Goal: Task Accomplishment & Management: Complete application form

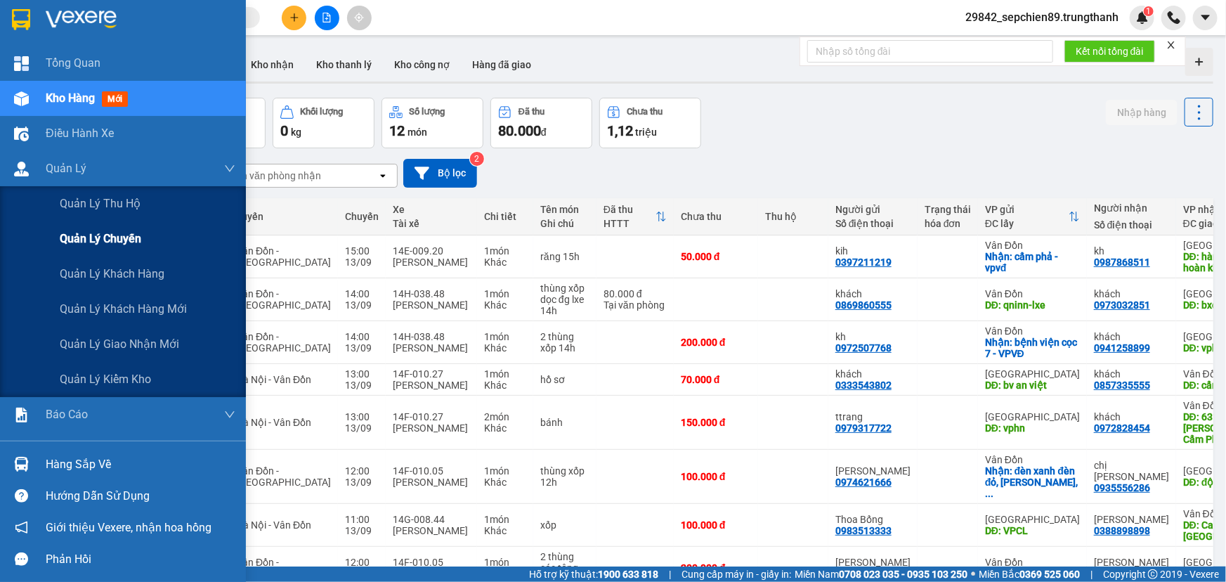
click at [109, 234] on span "Quản lý chuyến" at bounding box center [101, 239] width 82 height 18
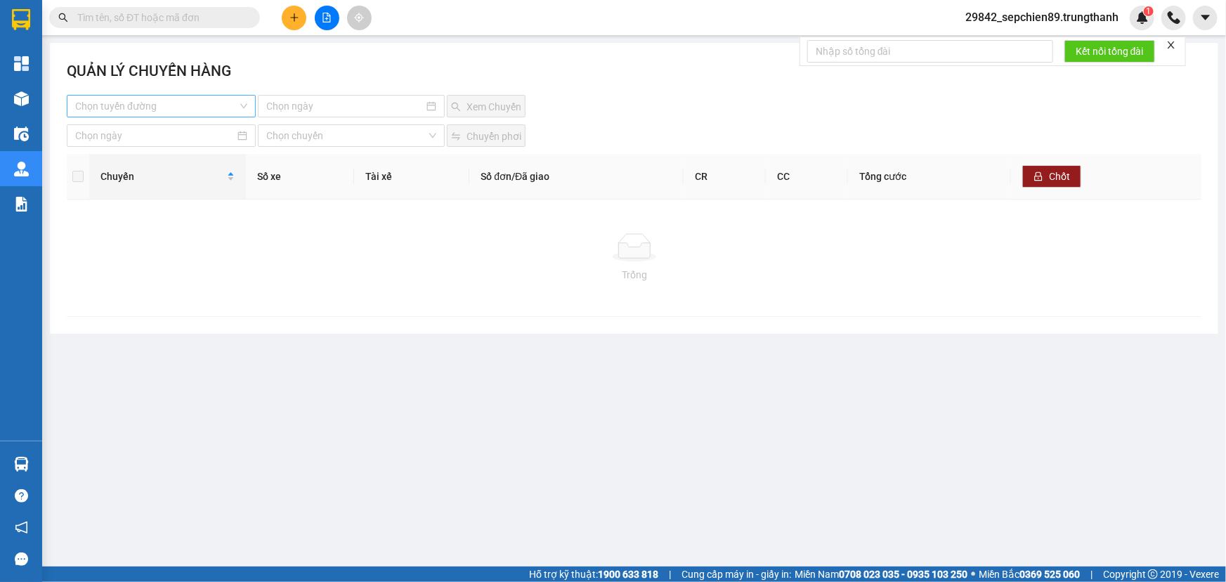
click at [180, 112] on input "search" at bounding box center [156, 106] width 162 height 21
click at [143, 156] on div "Vân Đồn - [GEOGRAPHIC_DATA]" at bounding box center [161, 156] width 172 height 15
click at [335, 105] on input at bounding box center [344, 105] width 157 height 15
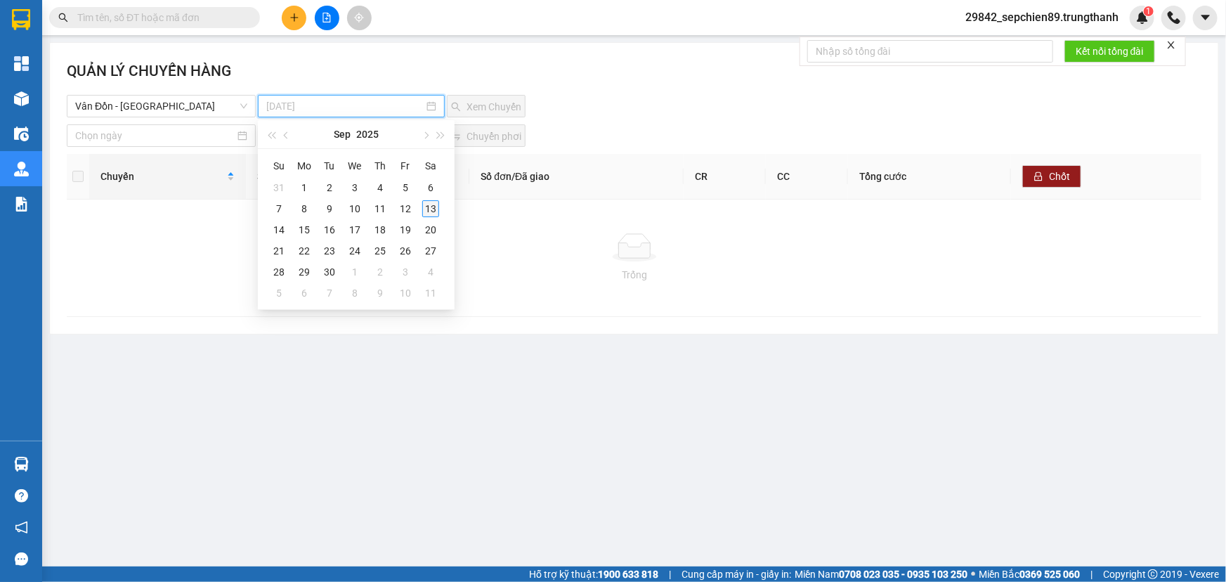
type input "[DATE]"
click at [436, 209] on div "13" at bounding box center [430, 208] width 17 height 17
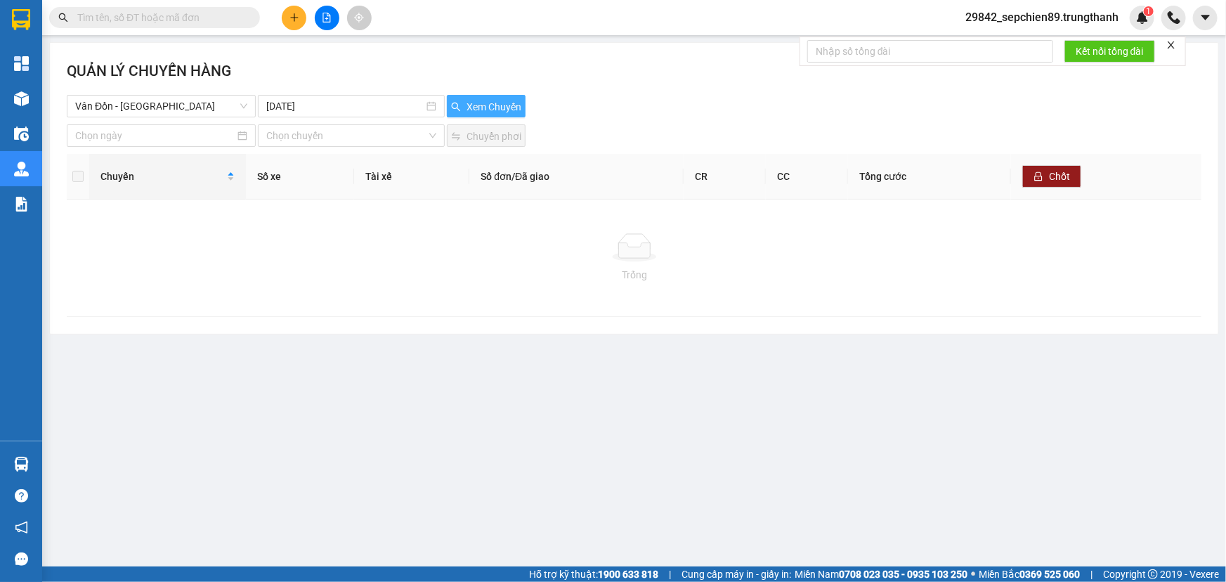
click at [490, 98] on button "Xem Chuyến" at bounding box center [486, 106] width 79 height 22
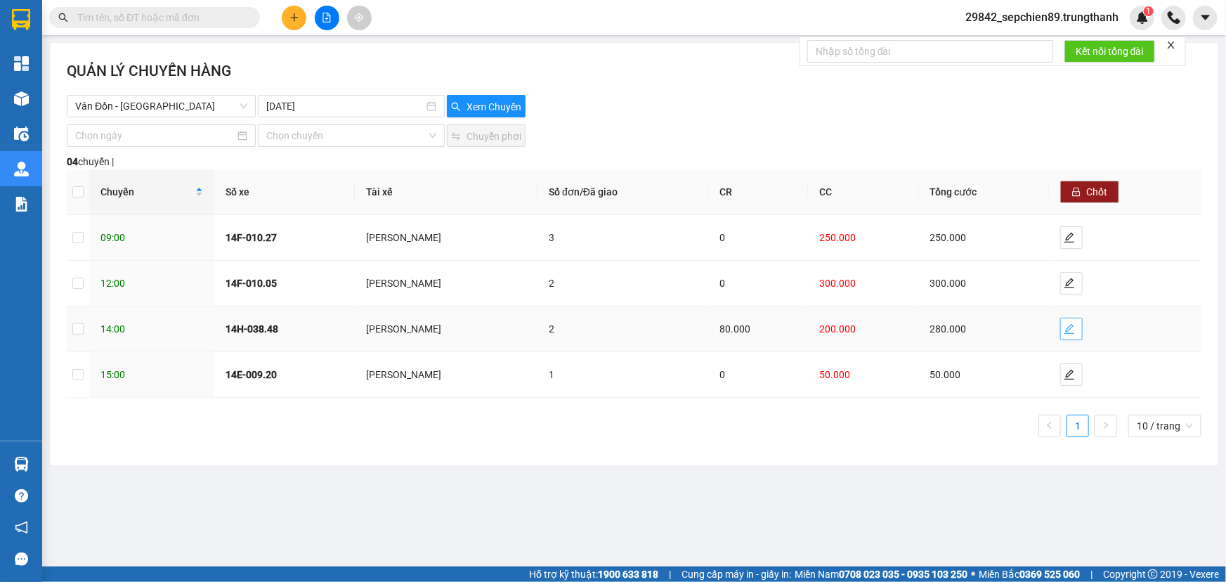
click at [1074, 325] on icon "edit" at bounding box center [1070, 329] width 10 height 10
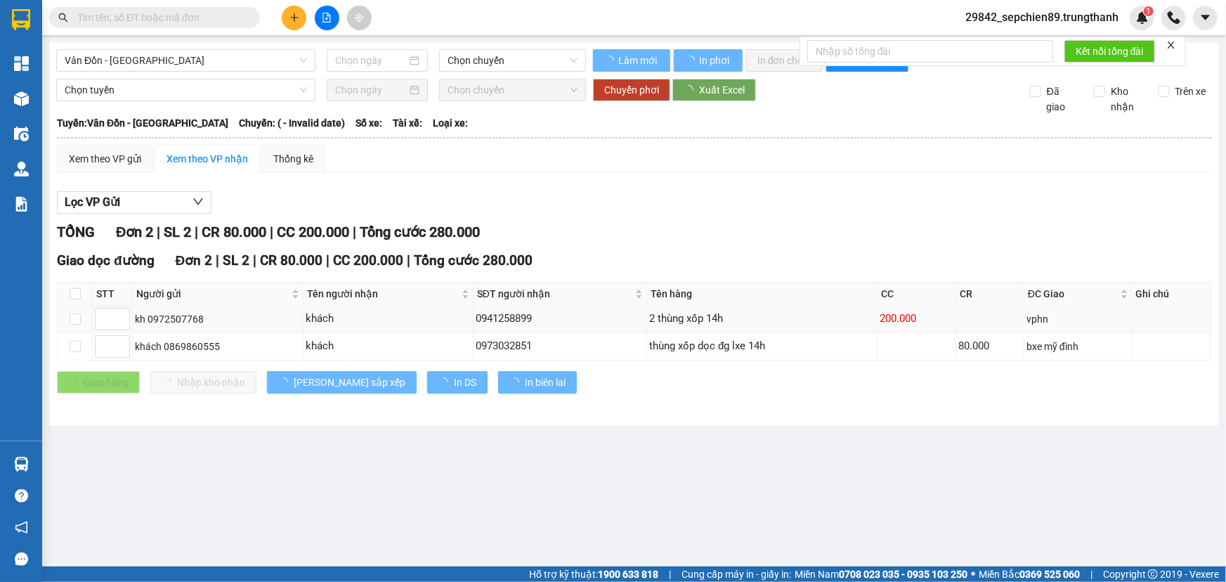
type input "[DATE]"
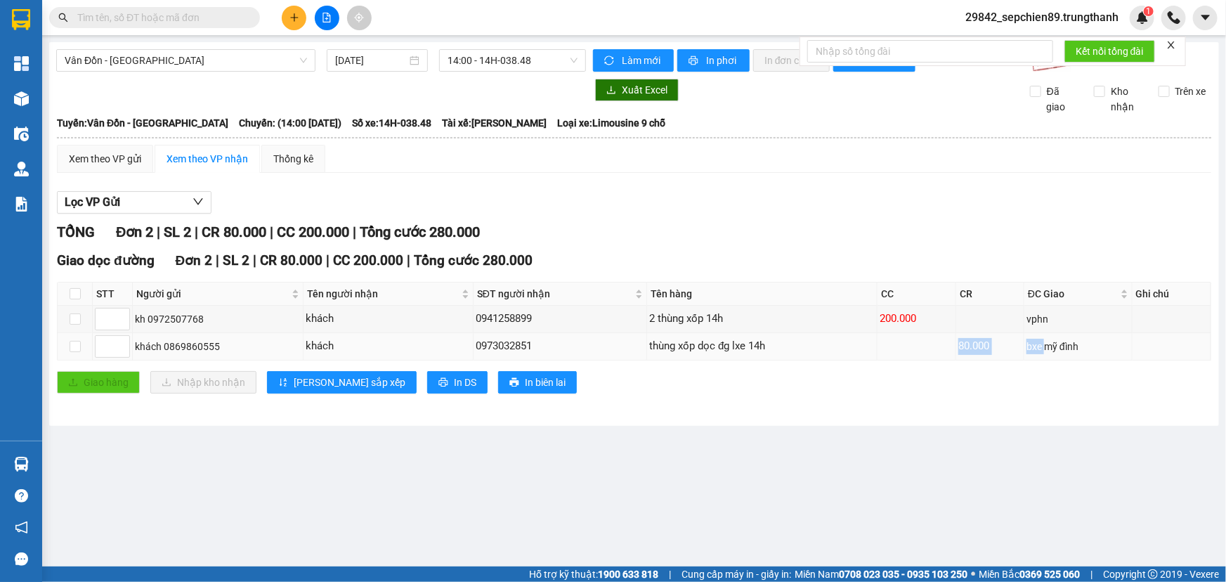
drag, startPoint x: 914, startPoint y: 338, endPoint x: 1045, endPoint y: 346, distance: 131.6
click at [1045, 346] on tr "khách 0869860555 khách 0973032851 thùng xốp dọc đg lxe 14h 80.000 bxe mỹ đình" at bounding box center [635, 346] width 1154 height 27
click at [1091, 351] on div "bxe mỹ đình" at bounding box center [1078, 346] width 103 height 15
drag, startPoint x: 1092, startPoint y: 351, endPoint x: 865, endPoint y: 350, distance: 227.0
click at [871, 350] on tr "khách 0869860555 khách 0973032851 thùng xốp dọc đg lxe 14h 80.000 bxe mỹ đình" at bounding box center [635, 346] width 1154 height 27
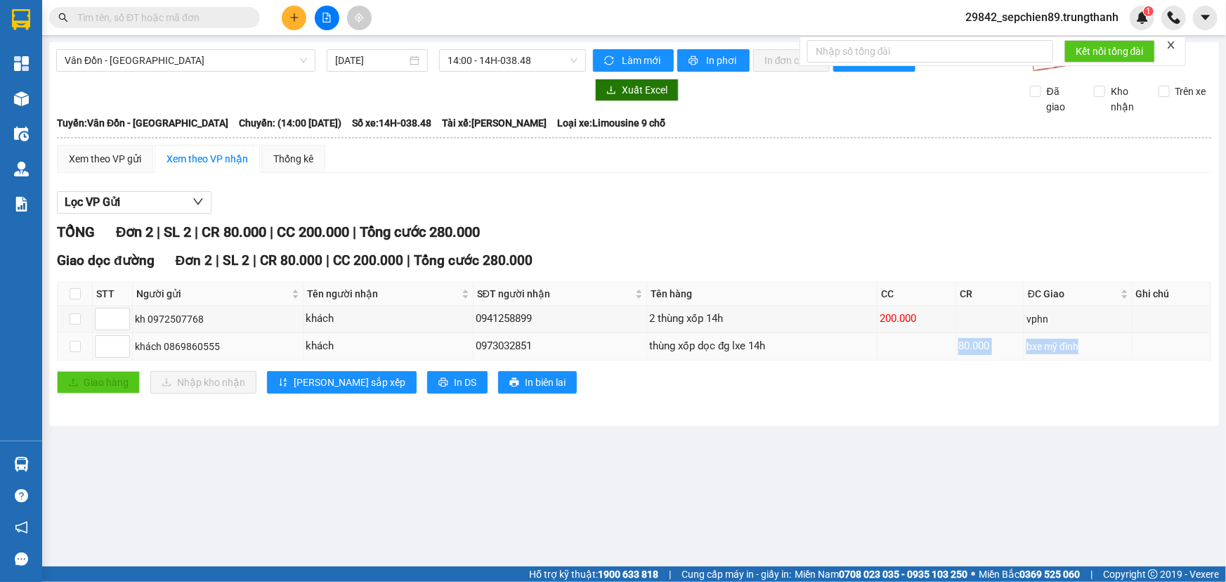
click at [861, 350] on div "thùng xốp dọc đg lxe 14h" at bounding box center [762, 346] width 226 height 17
drag, startPoint x: 859, startPoint y: 349, endPoint x: 647, endPoint y: 344, distance: 211.6
click at [649, 344] on div "thùng xốp dọc đg lxe 14h" at bounding box center [762, 346] width 226 height 17
drag, startPoint x: 647, startPoint y: 344, endPoint x: 803, endPoint y: 344, distance: 155.3
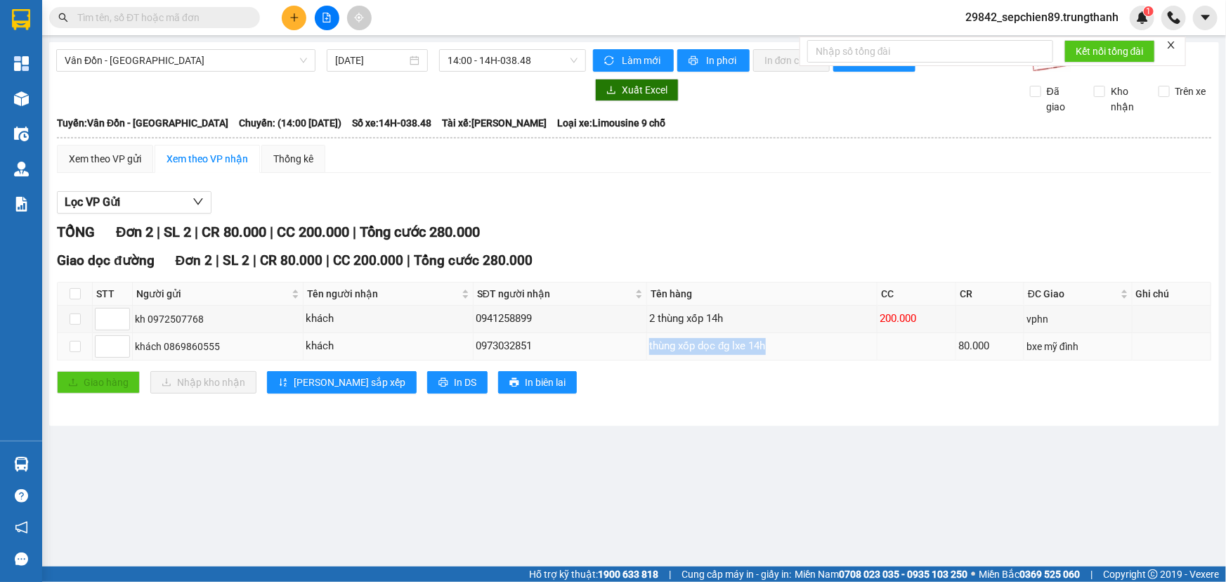
click at [803, 344] on div "thùng xốp dọc đg lxe 14h" at bounding box center [762, 346] width 226 height 17
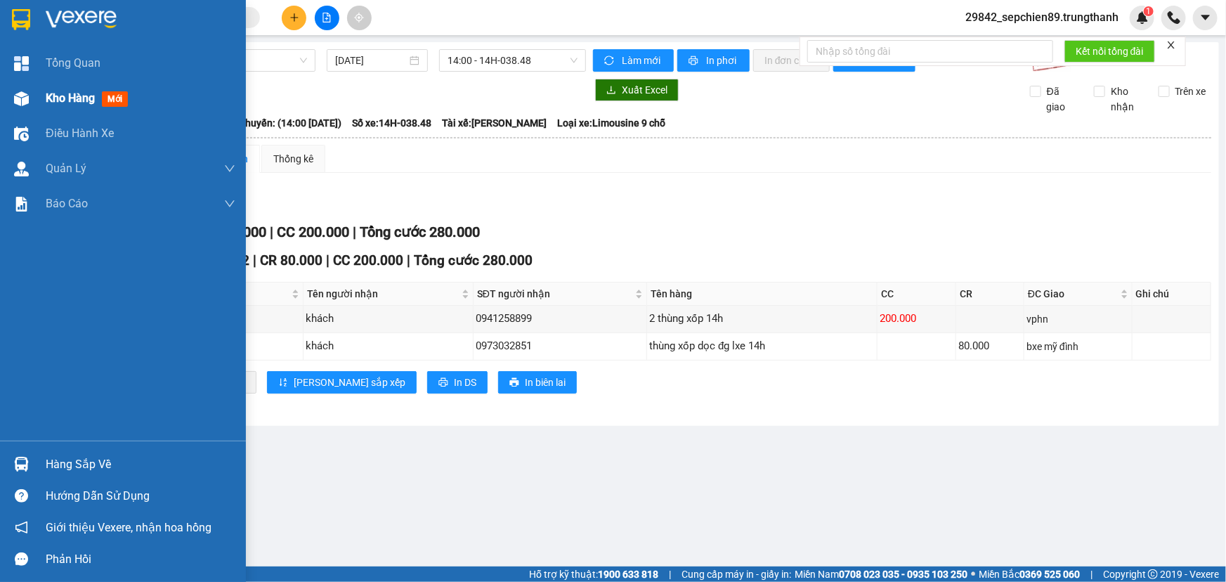
click at [60, 105] on span "Kho hàng" at bounding box center [70, 97] width 49 height 13
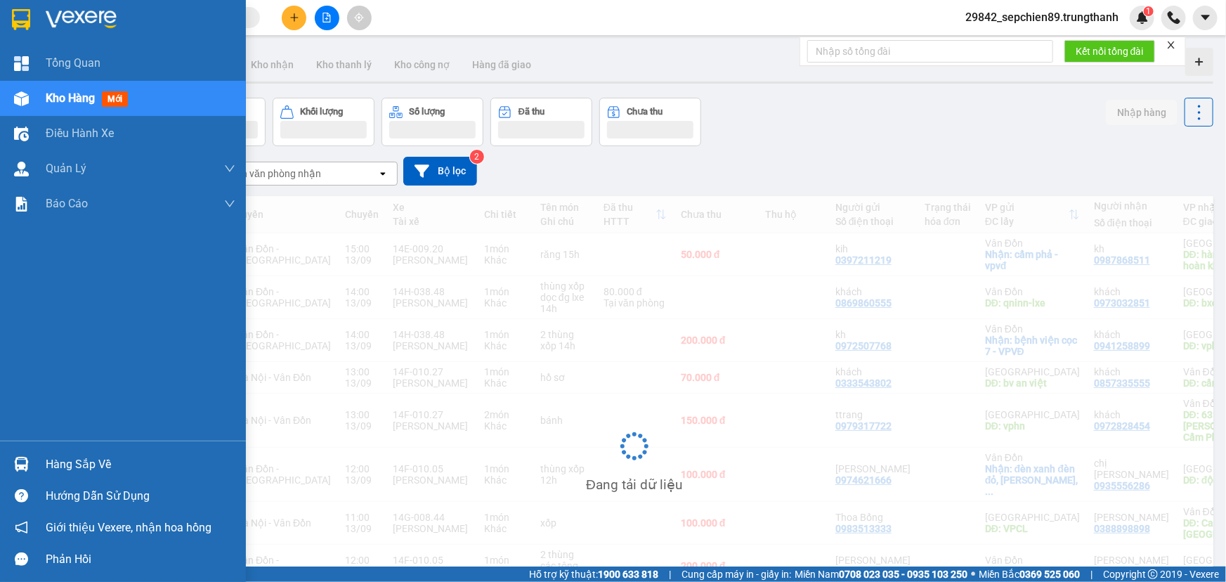
click at [72, 103] on span "Kho hàng" at bounding box center [70, 97] width 49 height 13
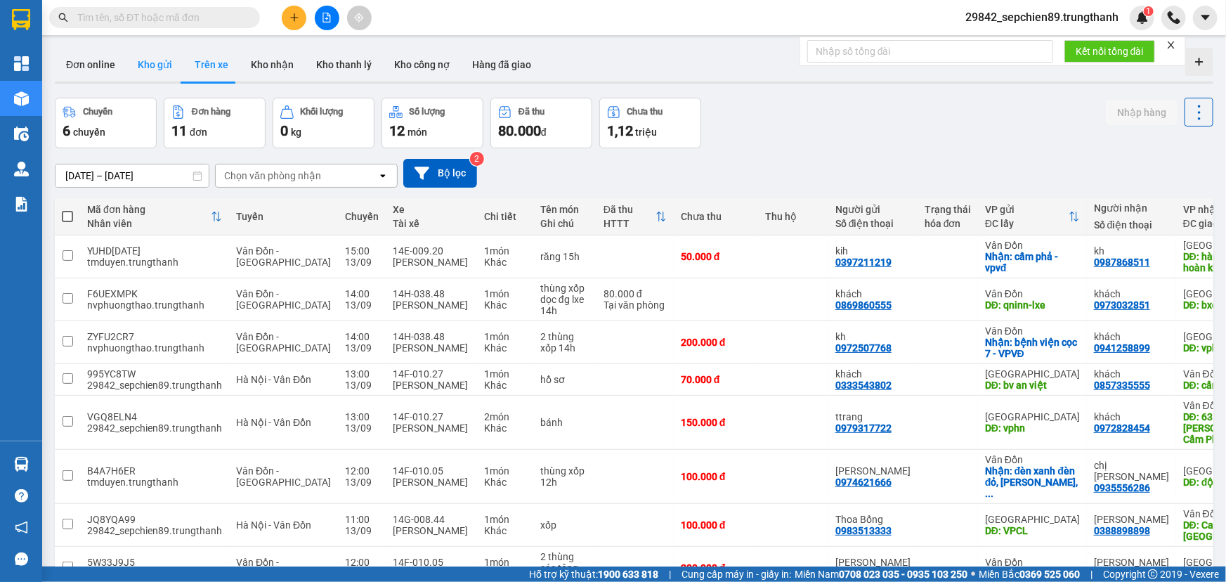
click at [154, 64] on button "Kho gửi" at bounding box center [154, 65] width 57 height 34
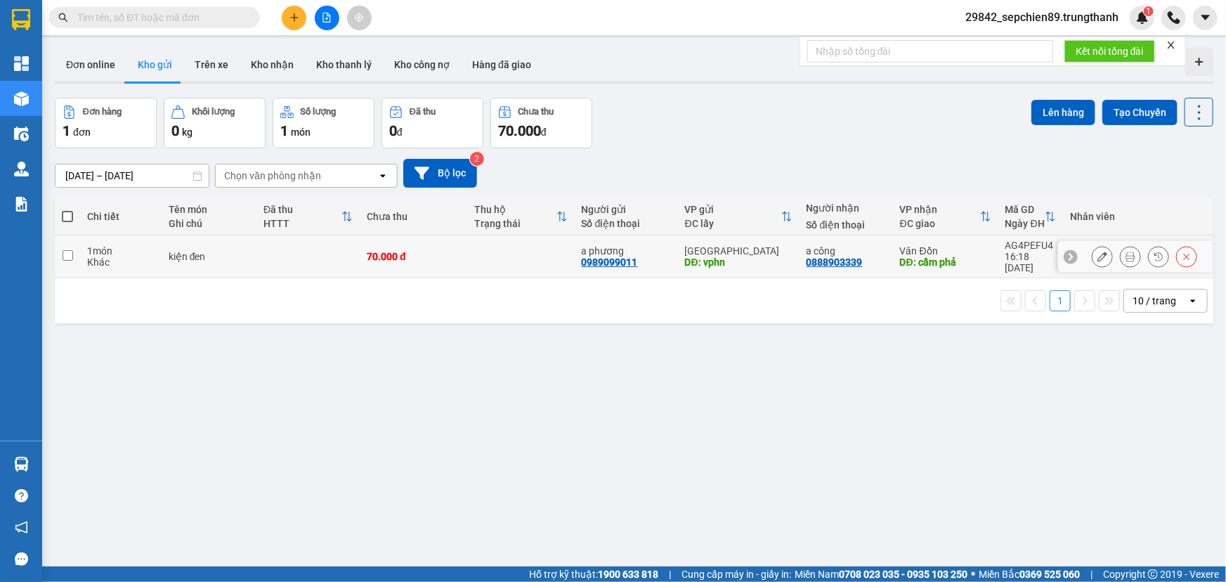
click at [266, 249] on td at bounding box center [307, 256] width 103 height 43
checkbox input "true"
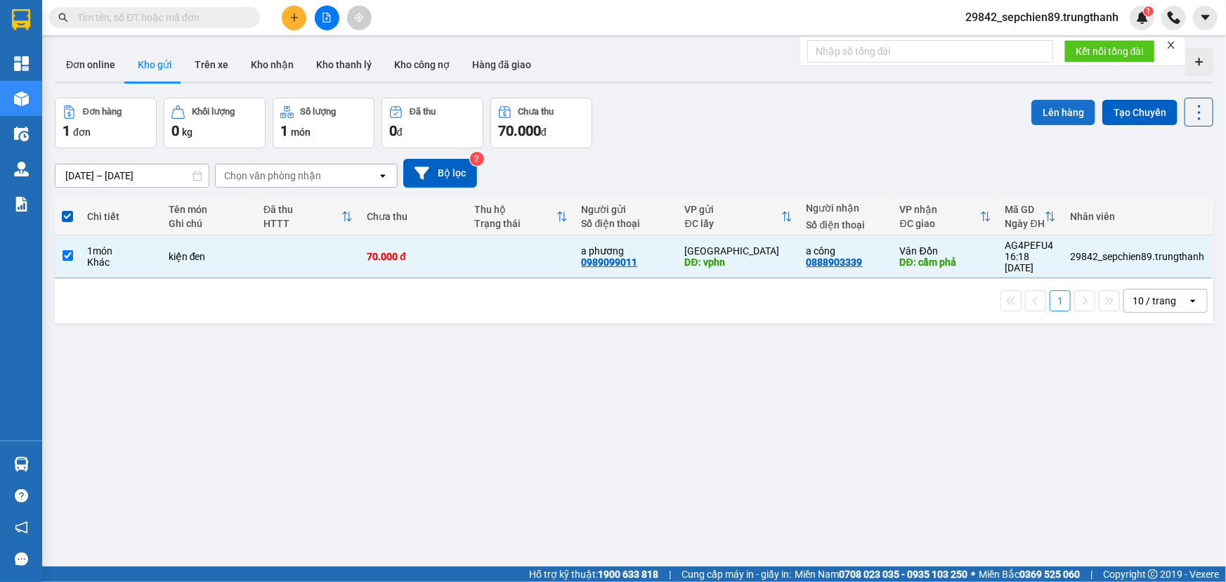
click at [1054, 106] on button "Lên hàng" at bounding box center [1064, 112] width 64 height 25
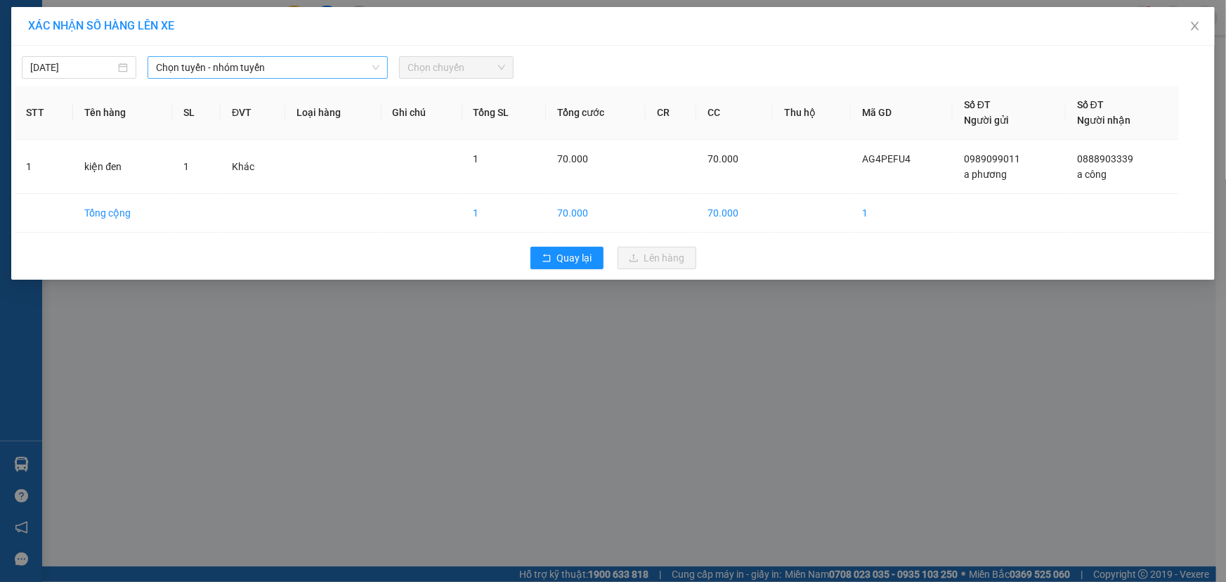
click at [246, 68] on span "Chọn tuyến - nhóm tuyến" at bounding box center [267, 67] width 223 height 21
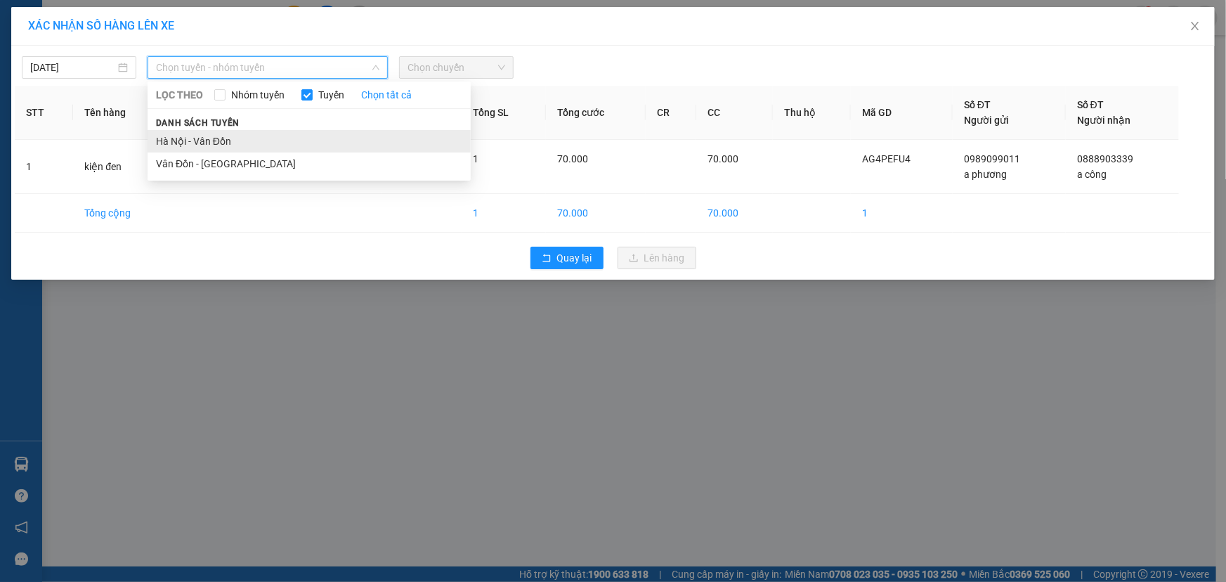
click at [225, 139] on li "Hà Nội - Vân Đồn" at bounding box center [309, 141] width 323 height 22
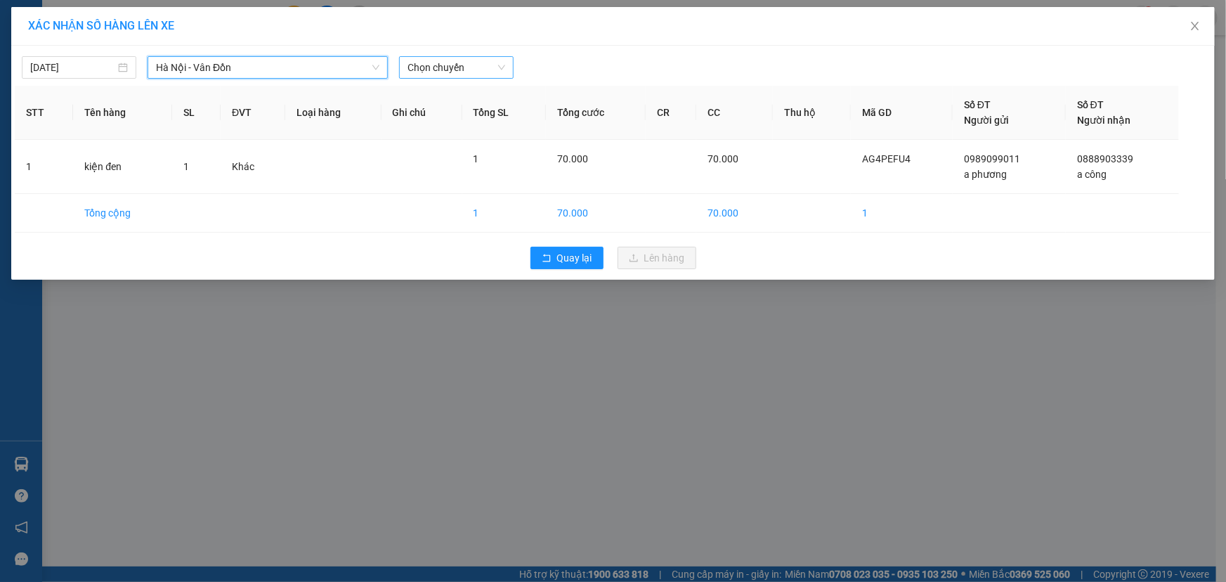
click at [457, 70] on span "Chọn chuyến" at bounding box center [457, 67] width 98 height 21
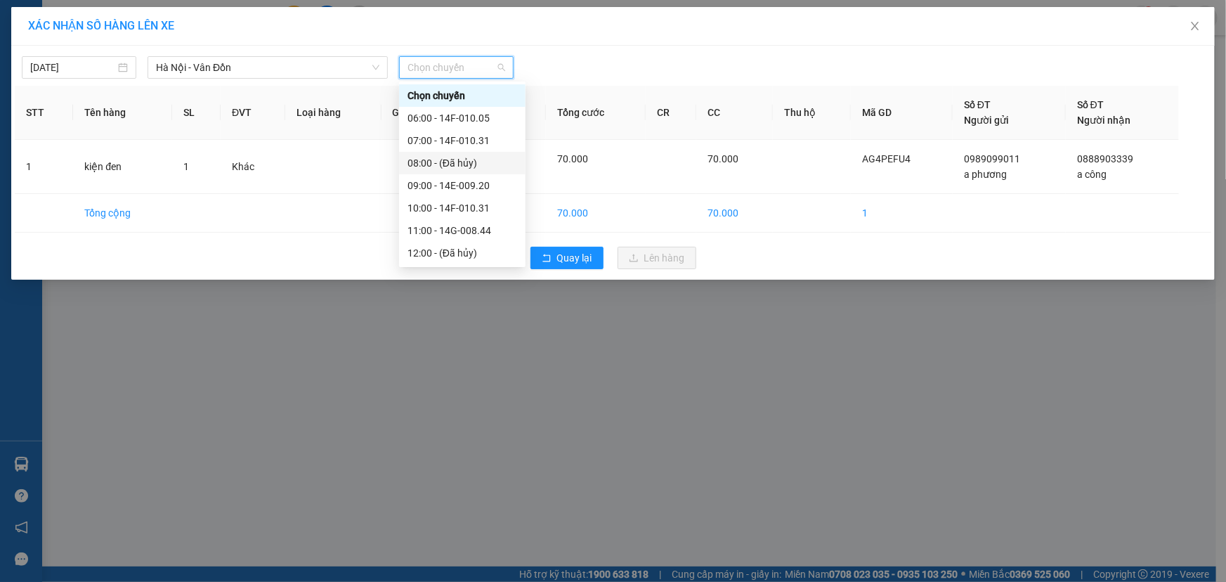
scroll to position [202, 0]
click at [480, 163] on div "17:00 - 14H-038.48" at bounding box center [463, 163] width 110 height 15
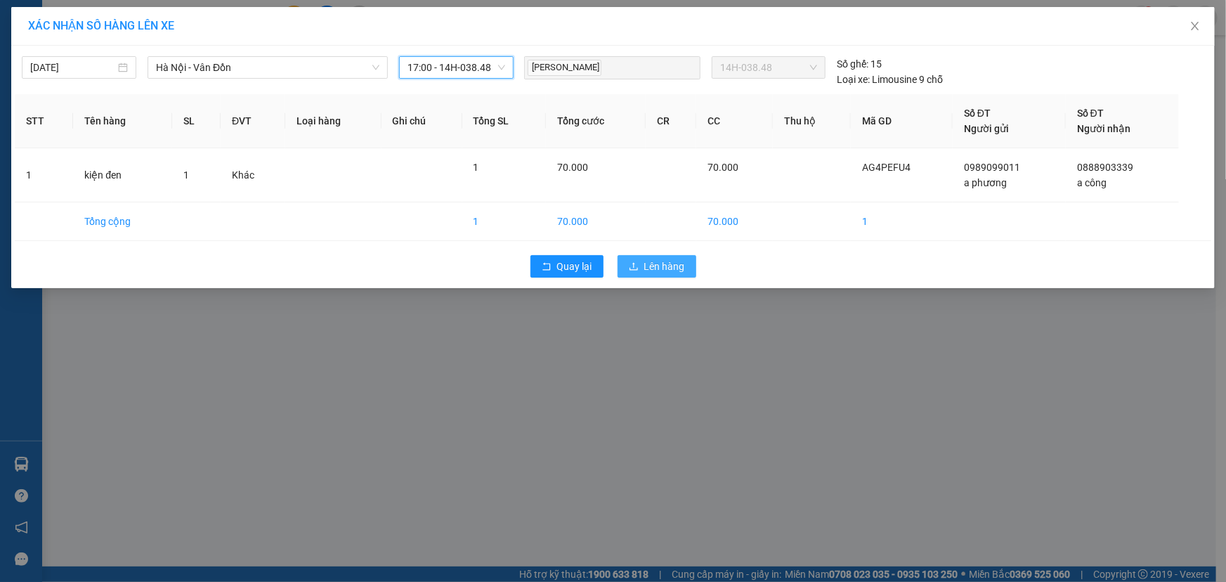
click at [671, 264] on span "Lên hàng" at bounding box center [664, 266] width 41 height 15
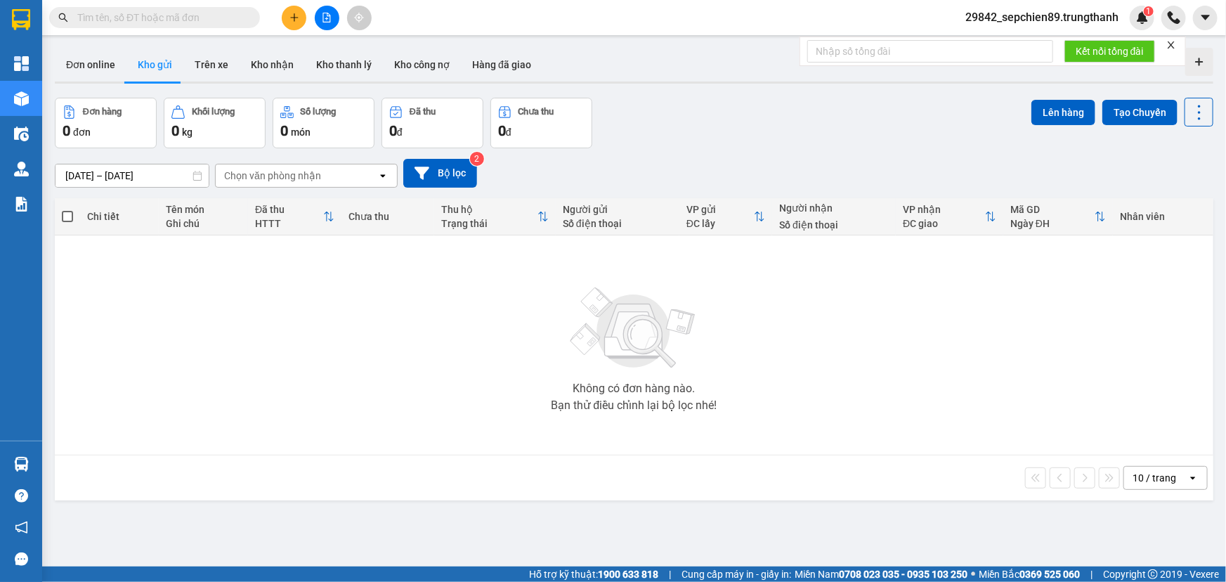
click at [282, 16] on button at bounding box center [294, 18] width 25 height 25
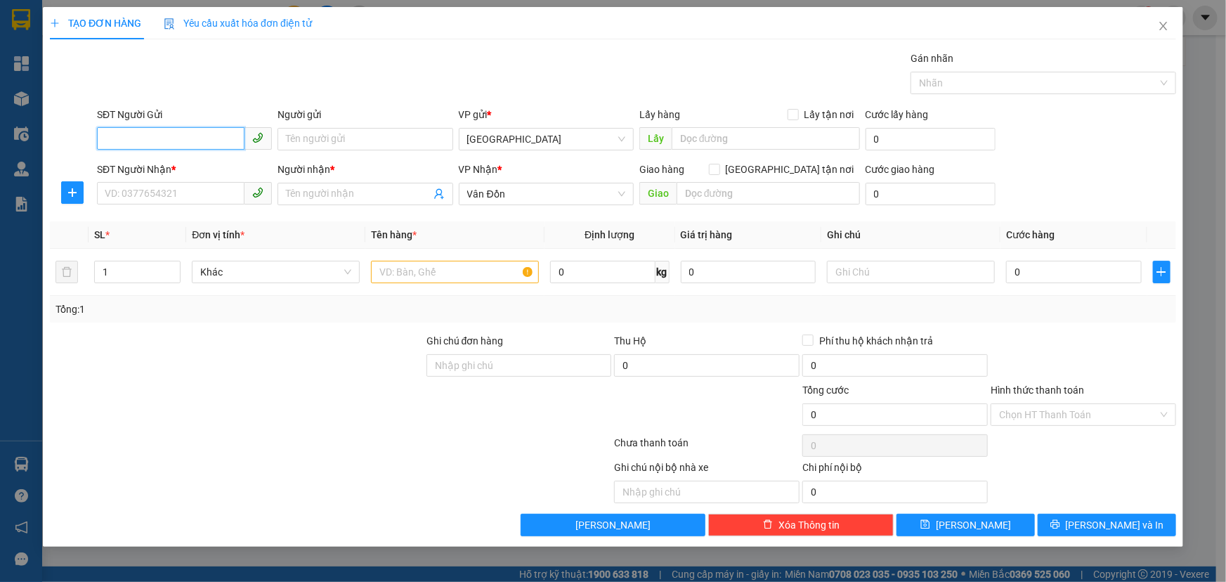
click at [162, 137] on input "SĐT Người Gửi" at bounding box center [171, 138] width 148 height 22
type input "0832096656"
click at [181, 170] on div "0832096656 - kh" at bounding box center [184, 167] width 158 height 15
type input "kh"
type input "Giải Phóng"
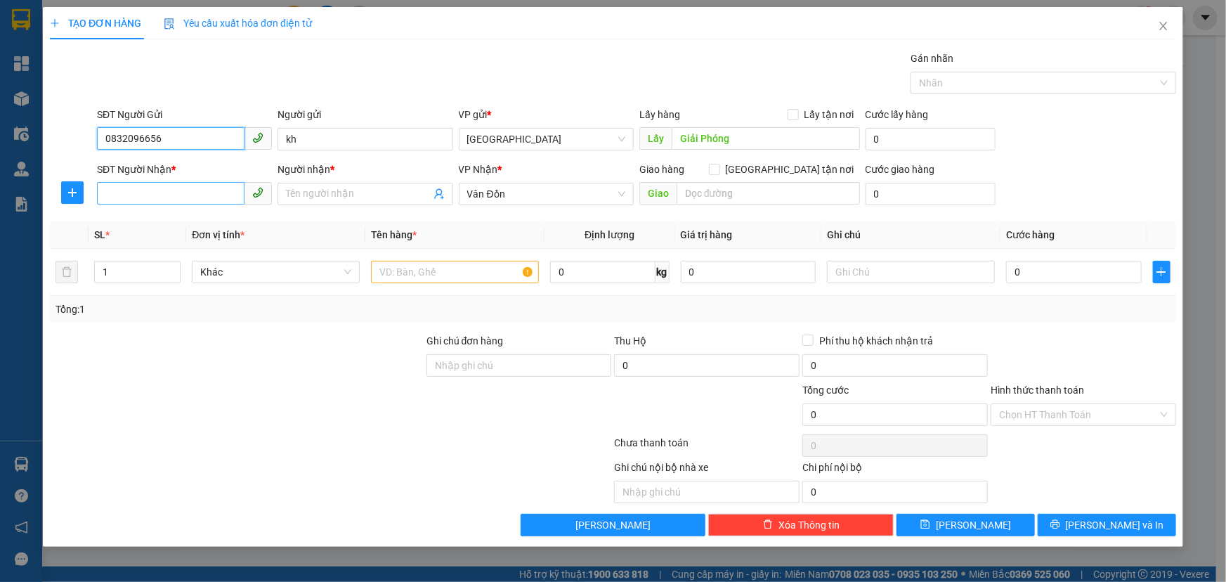
type input "0832096656"
click at [168, 204] on input "SĐT Người Nhận *" at bounding box center [171, 193] width 148 height 22
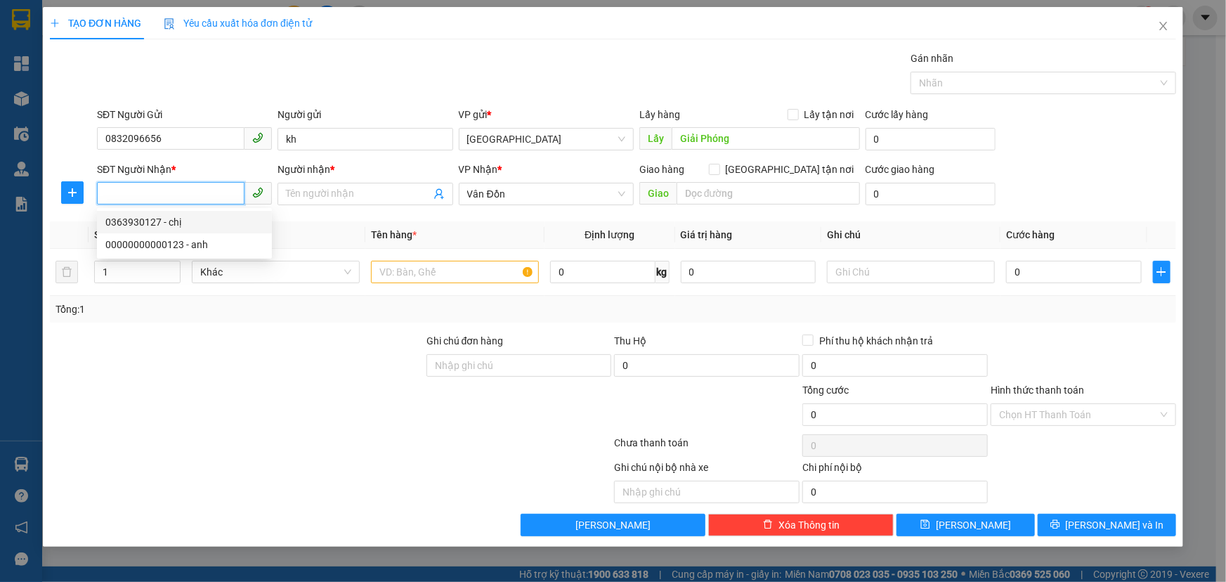
click at [183, 223] on div "0363930127 - chị" at bounding box center [184, 221] width 158 height 15
type input "0363930127"
type input "chị"
type input "Ngõ Quán [GEOGRAPHIC_DATA], Khu 9 [GEOGRAPHIC_DATA]"
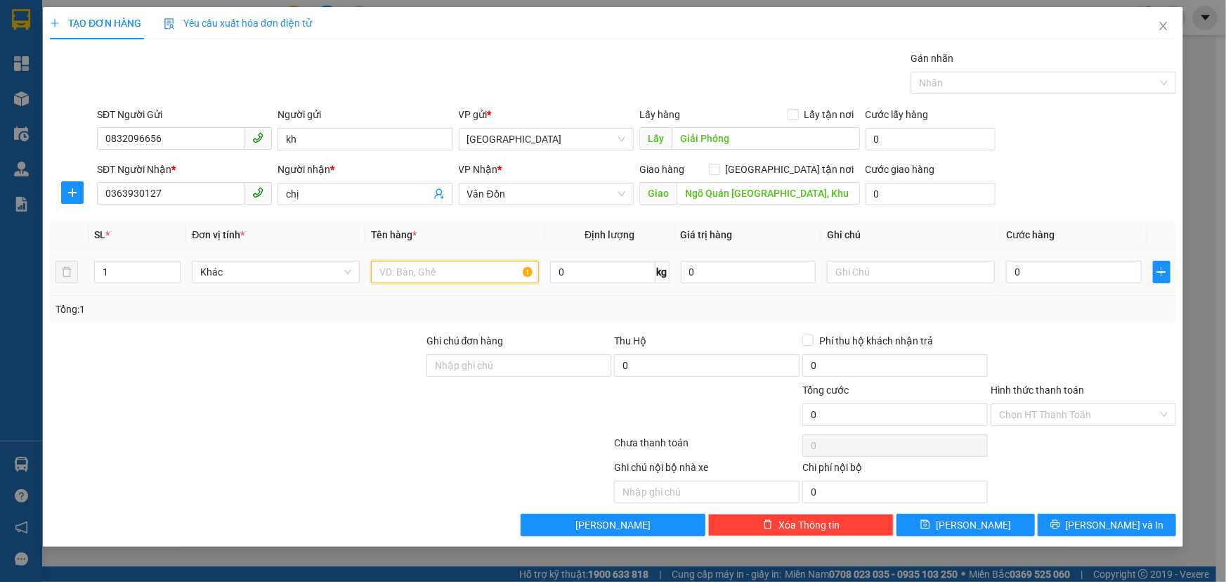
click at [443, 273] on input "text" at bounding box center [455, 272] width 168 height 22
type input "balo"
click at [1065, 269] on input "0" at bounding box center [1074, 272] width 136 height 22
type input "7"
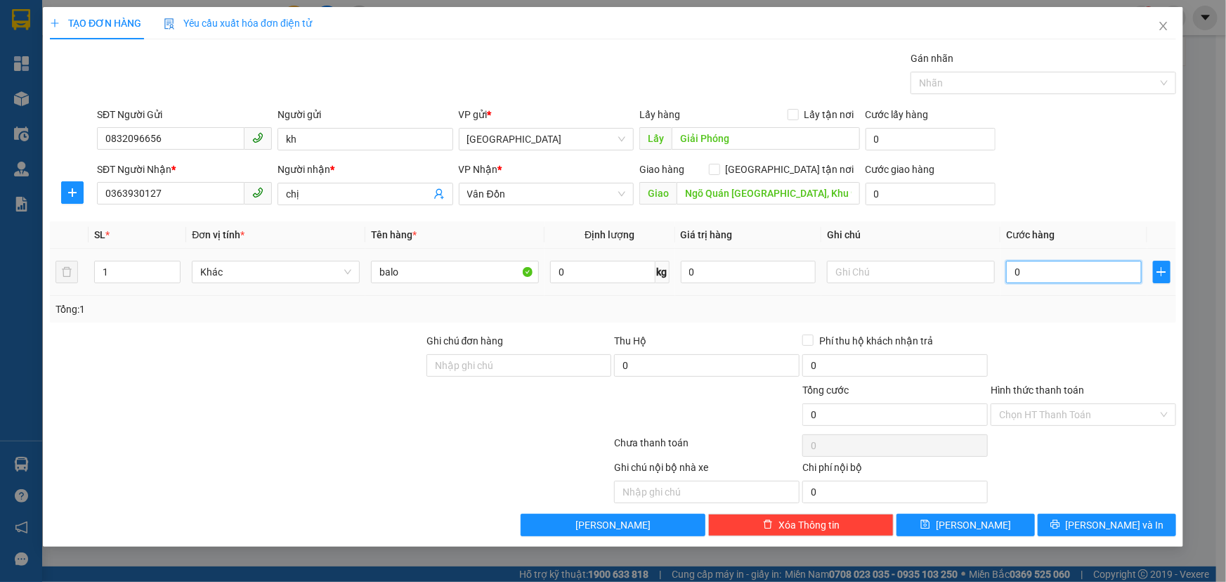
type input "7"
type input "70"
type input "700"
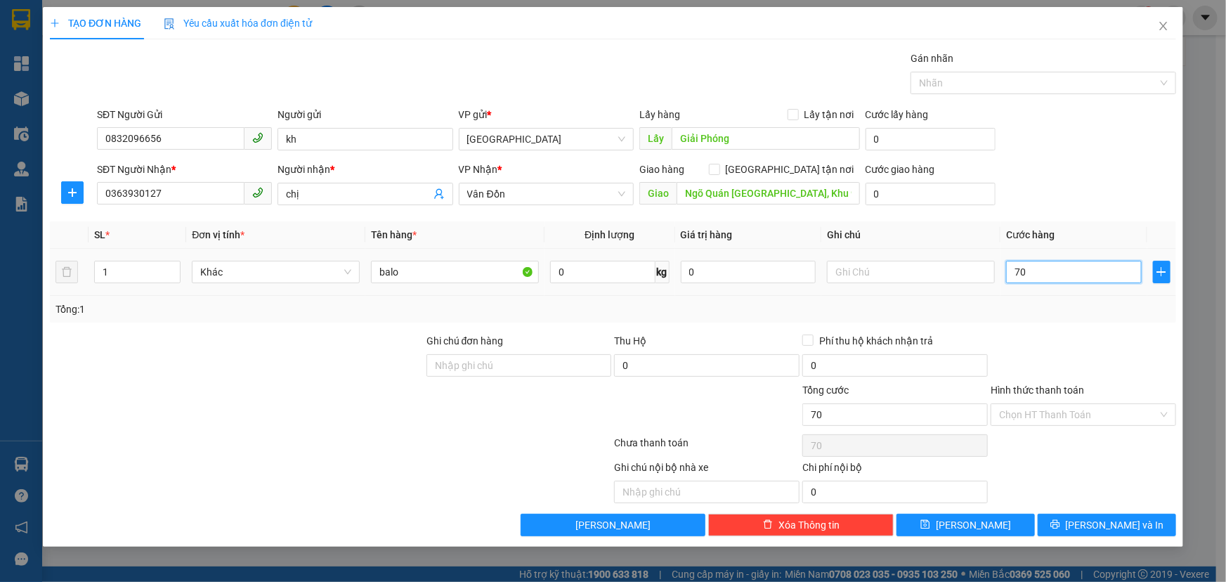
type input "700"
type input "7.000"
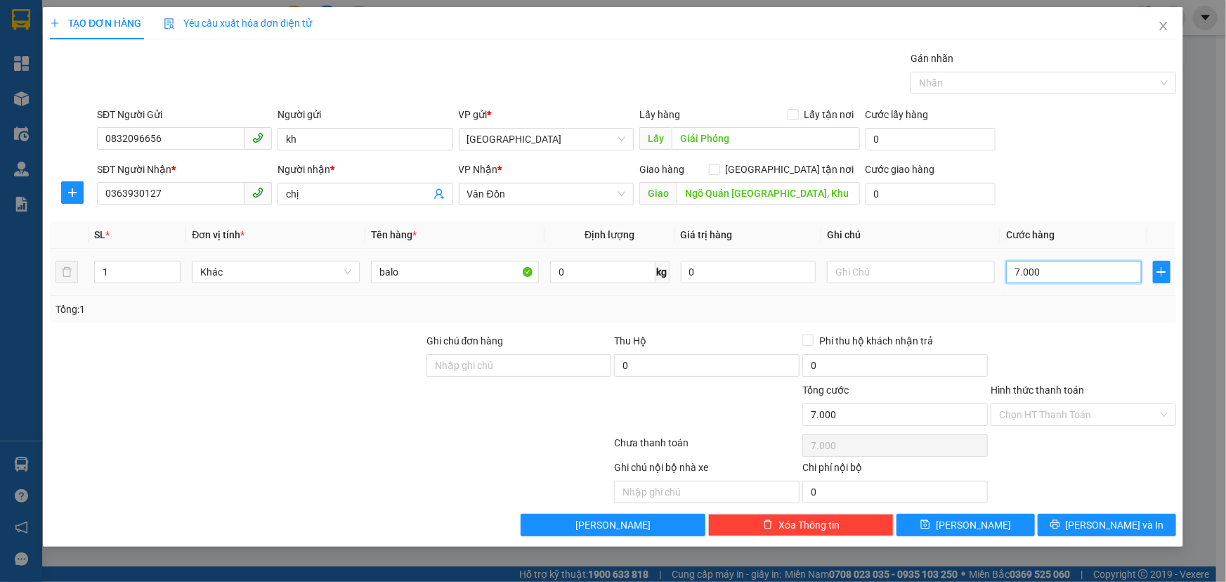
type input "70.000"
type input "700.000"
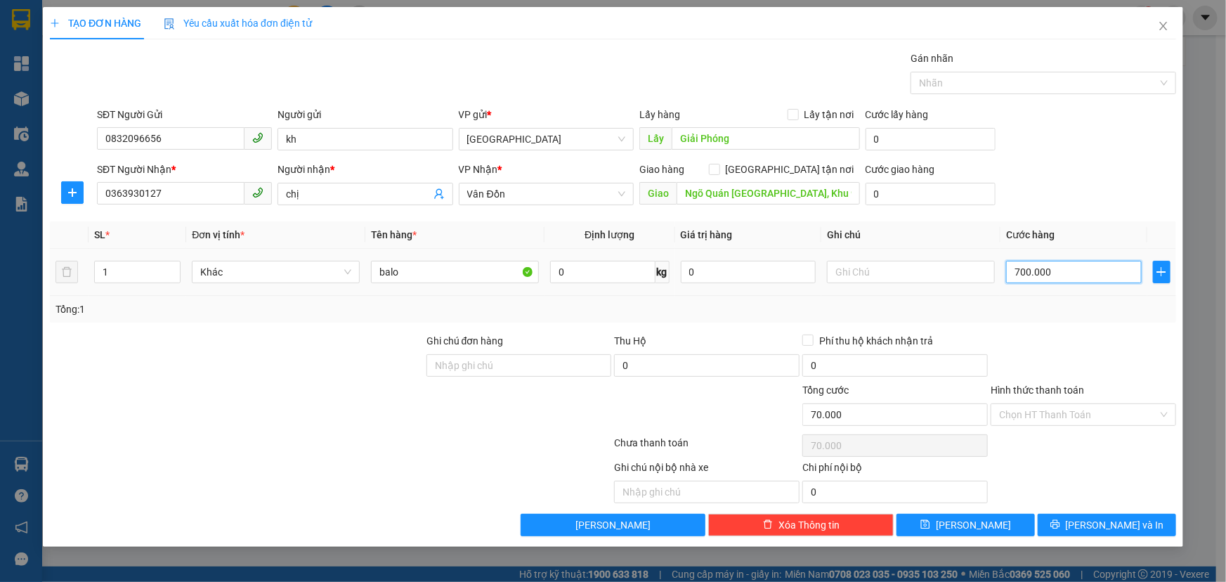
type input "700.000"
type input "70.000"
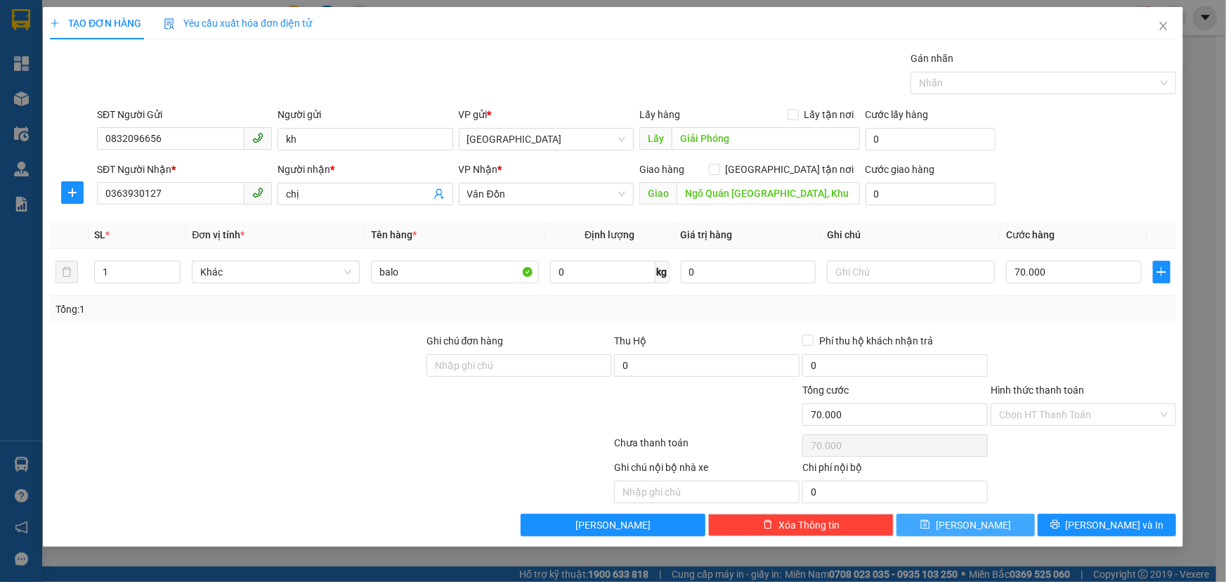
click at [977, 520] on span "[PERSON_NAME]" at bounding box center [973, 524] width 75 height 15
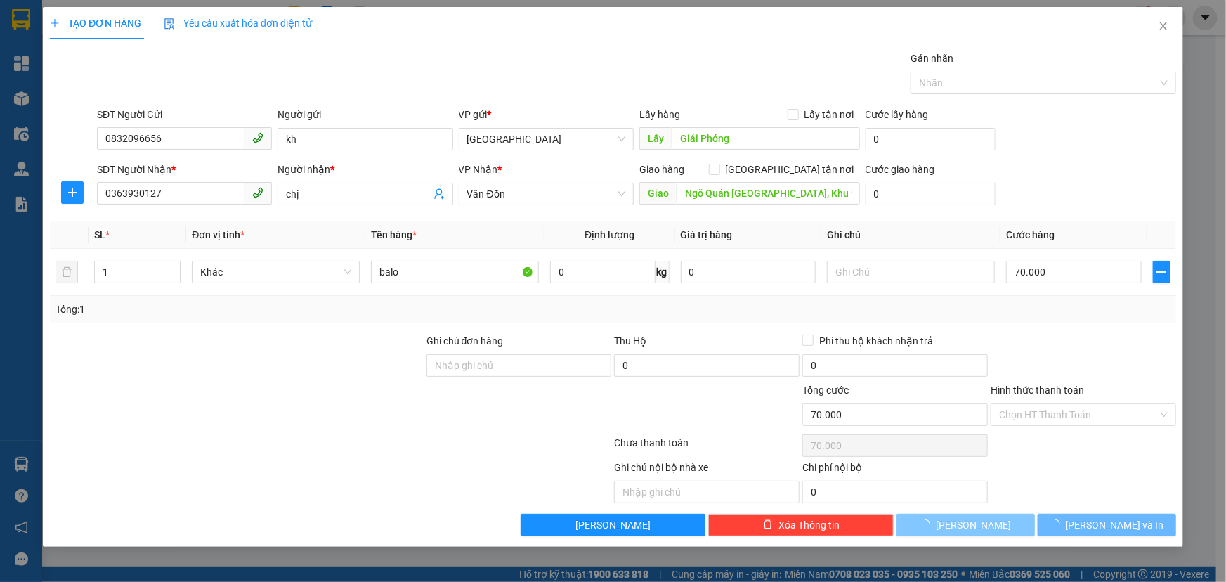
type input "0"
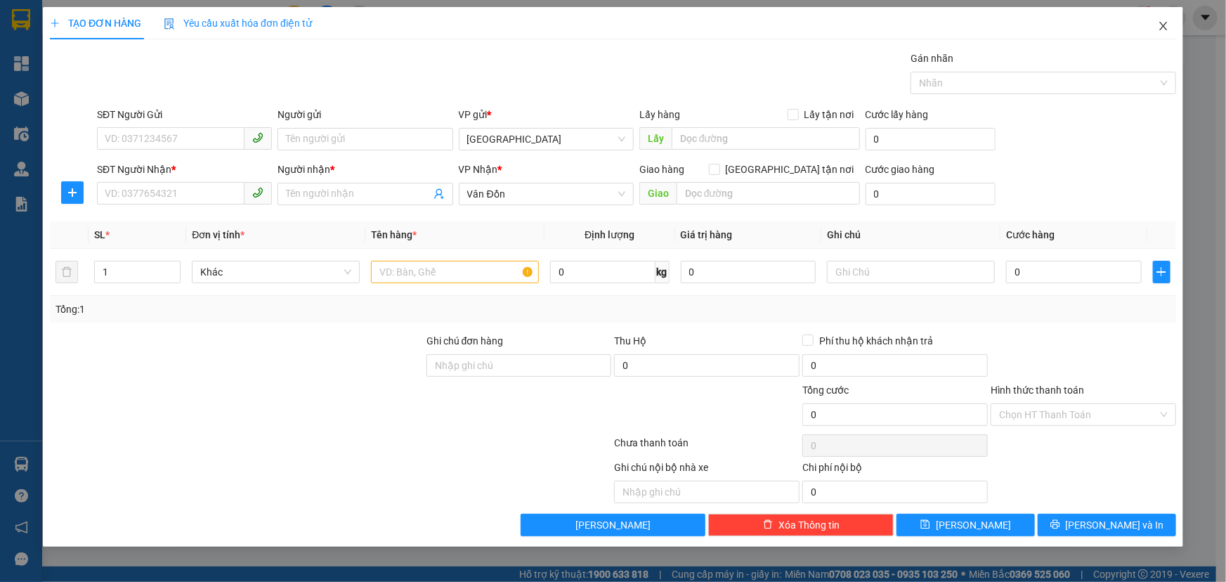
click at [1158, 35] on span "Close" at bounding box center [1163, 26] width 39 height 39
